Goal: Check status: Check status

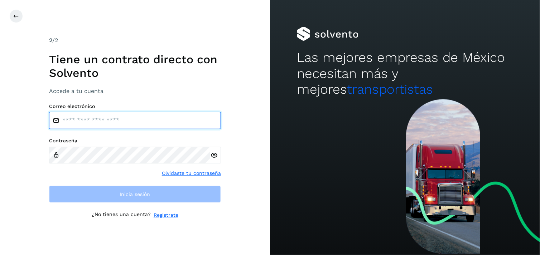
type input "**********"
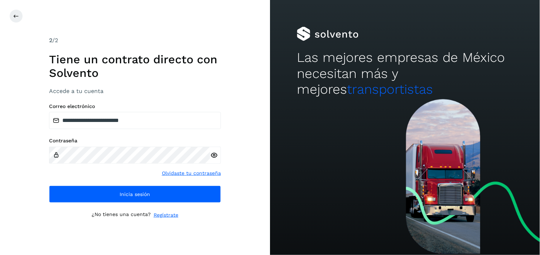
click at [282, 139] on div at bounding box center [405, 177] width 270 height 156
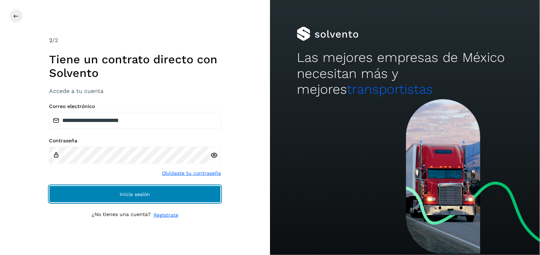
click at [199, 198] on button "Inicia sesión" at bounding box center [135, 194] width 172 height 17
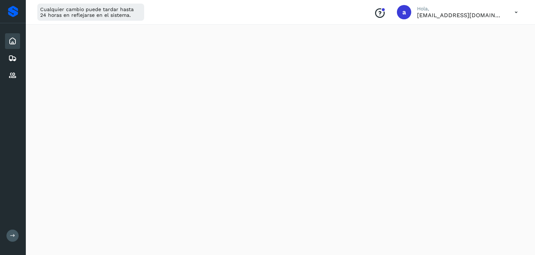
scroll to position [88, 0]
click at [12, 52] on div "Embarques" at bounding box center [12, 59] width 15 height 16
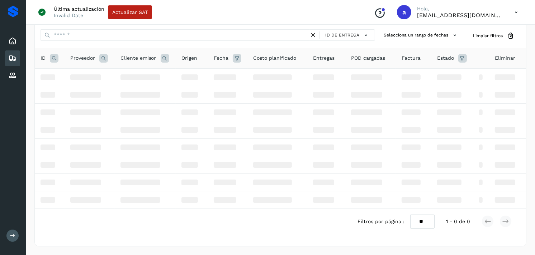
scroll to position [88, 0]
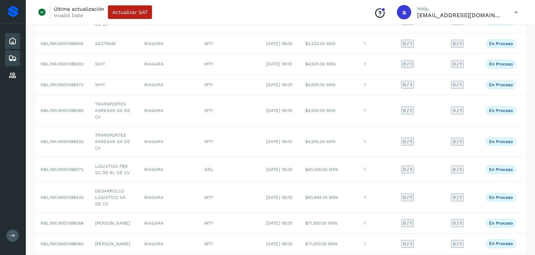
click at [12, 37] on icon at bounding box center [12, 41] width 9 height 9
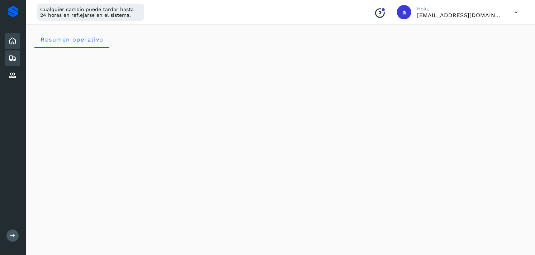
click at [7, 52] on div "Embarques" at bounding box center [12, 59] width 15 height 16
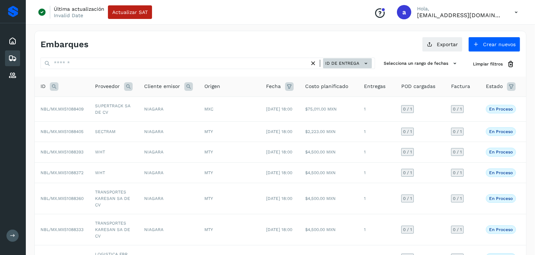
click at [349, 67] on button "ID de entrega" at bounding box center [347, 63] width 49 height 10
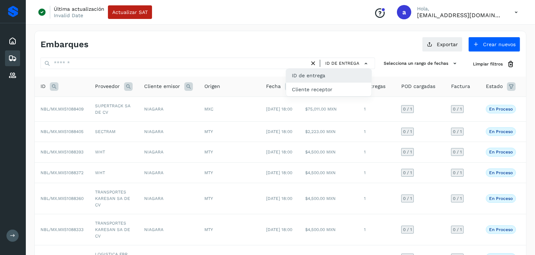
click at [284, 68] on div at bounding box center [267, 127] width 535 height 255
click at [45, 84] on span "ID" at bounding box center [42, 87] width 5 height 8
click at [50, 84] on icon at bounding box center [54, 86] width 9 height 9
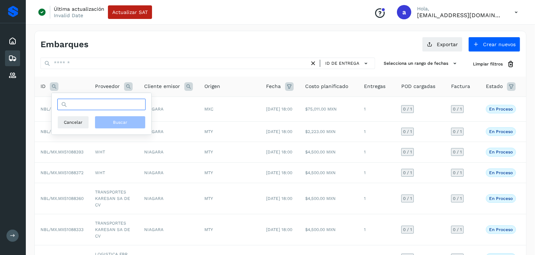
click at [81, 103] on input "text" at bounding box center [101, 104] width 88 height 11
paste input "**********"
type input "**********"
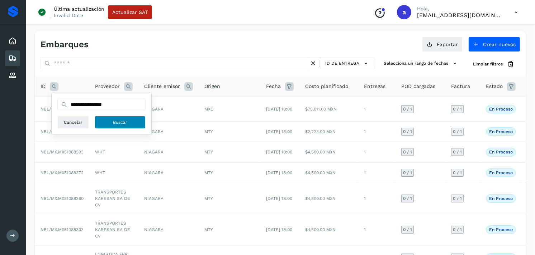
click at [125, 124] on span "Buscar" at bounding box center [120, 122] width 14 height 6
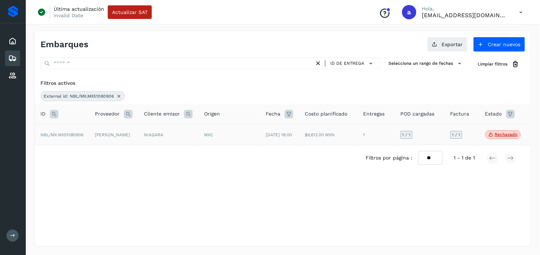
click at [119, 133] on td "[PERSON_NAME]" at bounding box center [113, 134] width 49 height 21
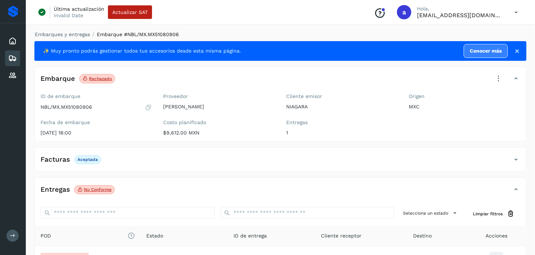
scroll to position [78, 0]
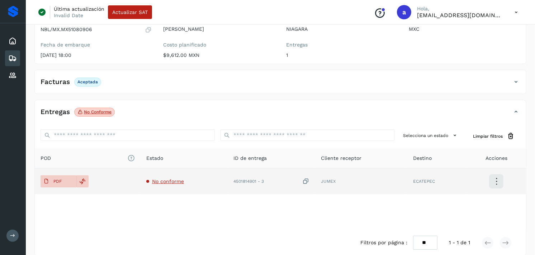
click at [167, 181] on span "No conforme" at bounding box center [168, 182] width 32 height 6
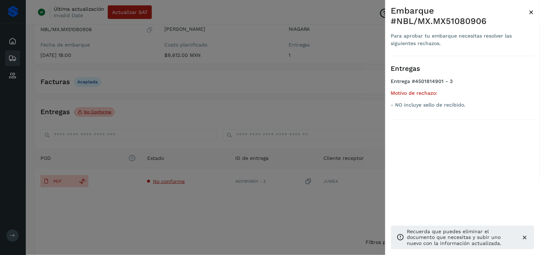
click at [208, 154] on div at bounding box center [270, 127] width 540 height 255
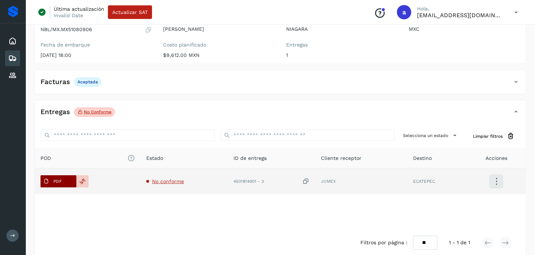
click at [59, 181] on p "PDF" at bounding box center [57, 181] width 8 height 5
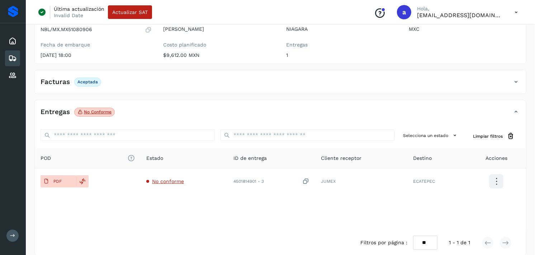
click at [16, 59] on icon at bounding box center [12, 58] width 9 height 9
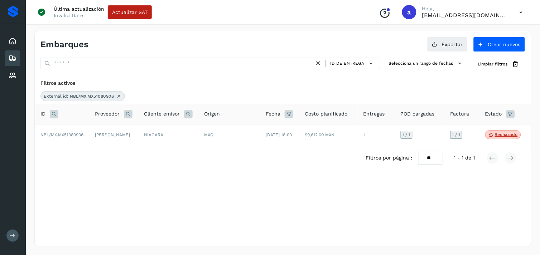
click at [121, 98] on icon at bounding box center [119, 97] width 6 height 6
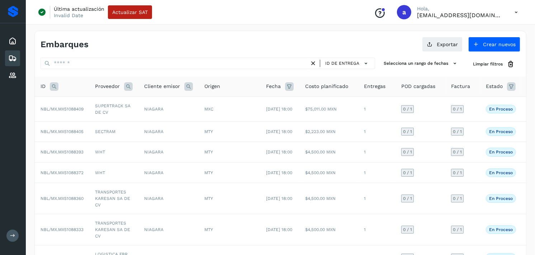
click at [56, 90] on icon at bounding box center [54, 86] width 9 height 9
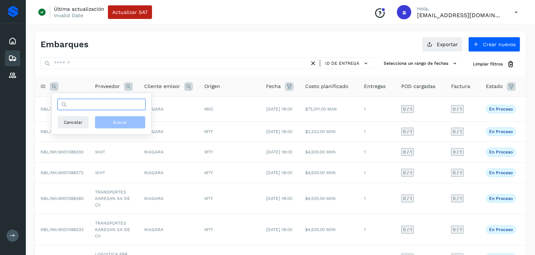
click at [83, 105] on input "text" at bounding box center [101, 104] width 88 height 11
paste input "**********"
type input "**********"
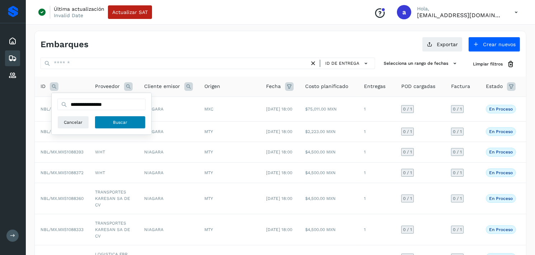
click at [108, 120] on button "Buscar" at bounding box center [120, 122] width 51 height 13
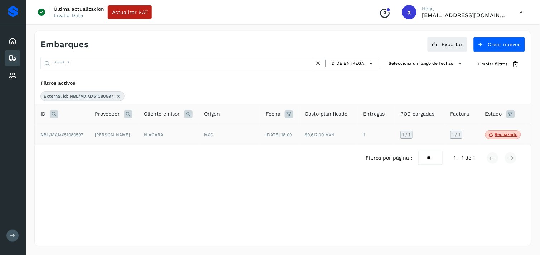
click at [150, 134] on td "NIAGARA" at bounding box center [168, 134] width 60 height 21
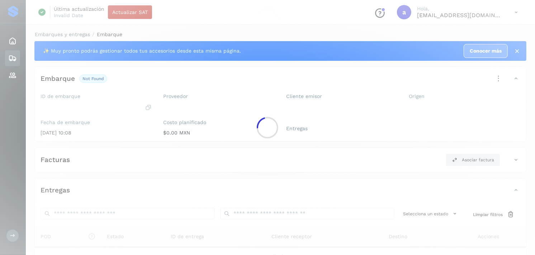
click at [150, 134] on div at bounding box center [267, 127] width 535 height 255
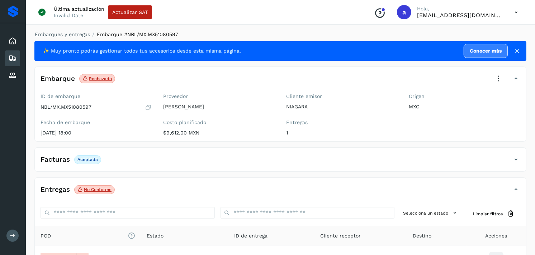
scroll to position [78, 0]
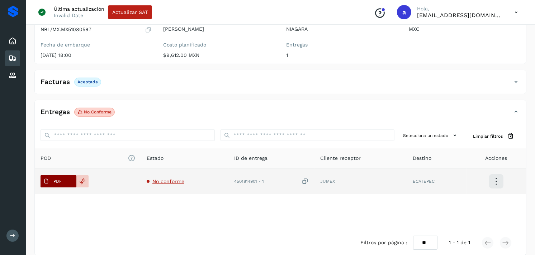
click at [62, 182] on span "PDF" at bounding box center [52, 181] width 24 height 11
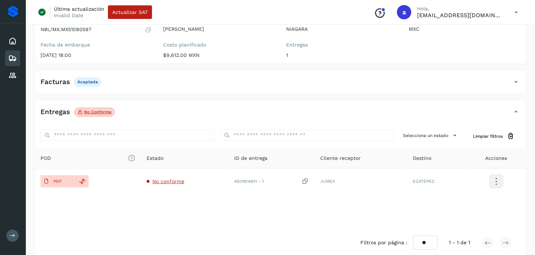
click at [14, 51] on div "Embarques" at bounding box center [12, 59] width 15 height 16
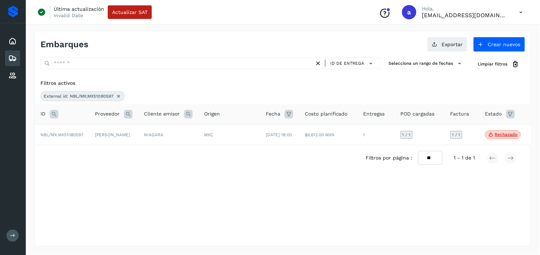
click at [57, 117] on icon at bounding box center [54, 114] width 9 height 9
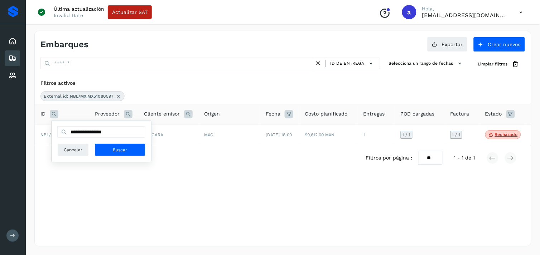
click at [116, 135] on div "**********" at bounding box center [101, 141] width 88 height 30
click at [116, 135] on input "**********" at bounding box center [101, 131] width 88 height 11
paste input "**********"
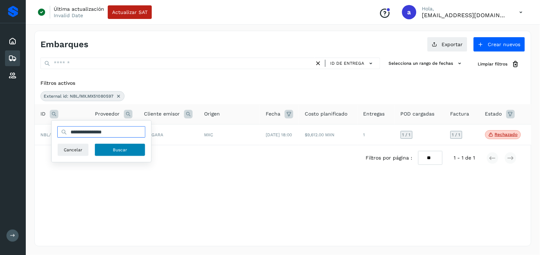
type input "**********"
click at [120, 151] on span "Buscar" at bounding box center [120, 150] width 14 height 6
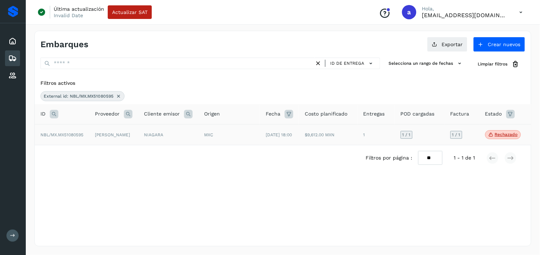
click at [178, 139] on td "NIAGARA" at bounding box center [168, 134] width 60 height 21
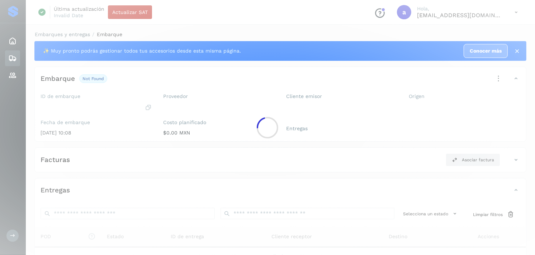
click at [178, 139] on div at bounding box center [267, 127] width 535 height 255
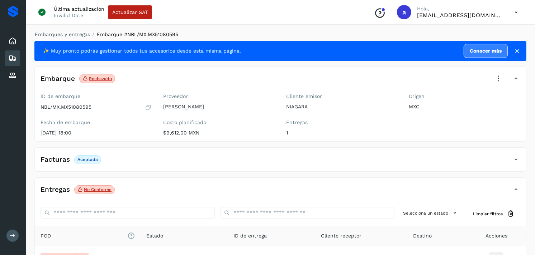
scroll to position [87, 0]
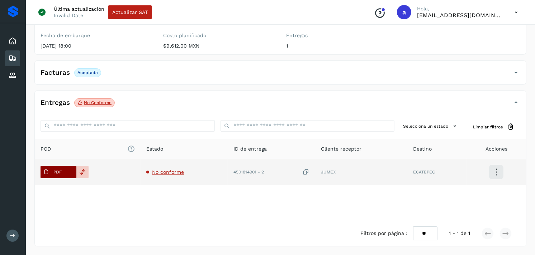
click at [68, 170] on button "PDF" at bounding box center [58, 172] width 36 height 12
drag, startPoint x: 266, startPoint y: 172, endPoint x: 232, endPoint y: 172, distance: 33.7
click at [232, 172] on td "4501814901 - 2" at bounding box center [271, 172] width 87 height 26
copy div "4501814901 - 2"
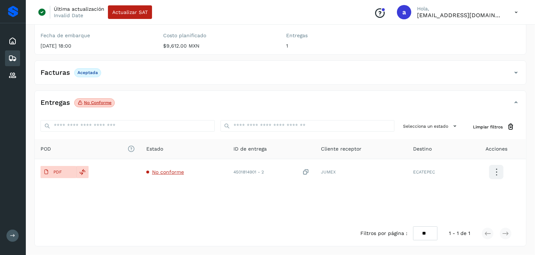
drag, startPoint x: 326, startPoint y: 255, endPoint x: 330, endPoint y: 264, distance: 10.0
click at [330, 255] on html "Inicio Embarques Proveedores Salir Última actualización Invalid Date Actualizar…" at bounding box center [267, 84] width 535 height 343
